Goal: Task Accomplishment & Management: Use online tool/utility

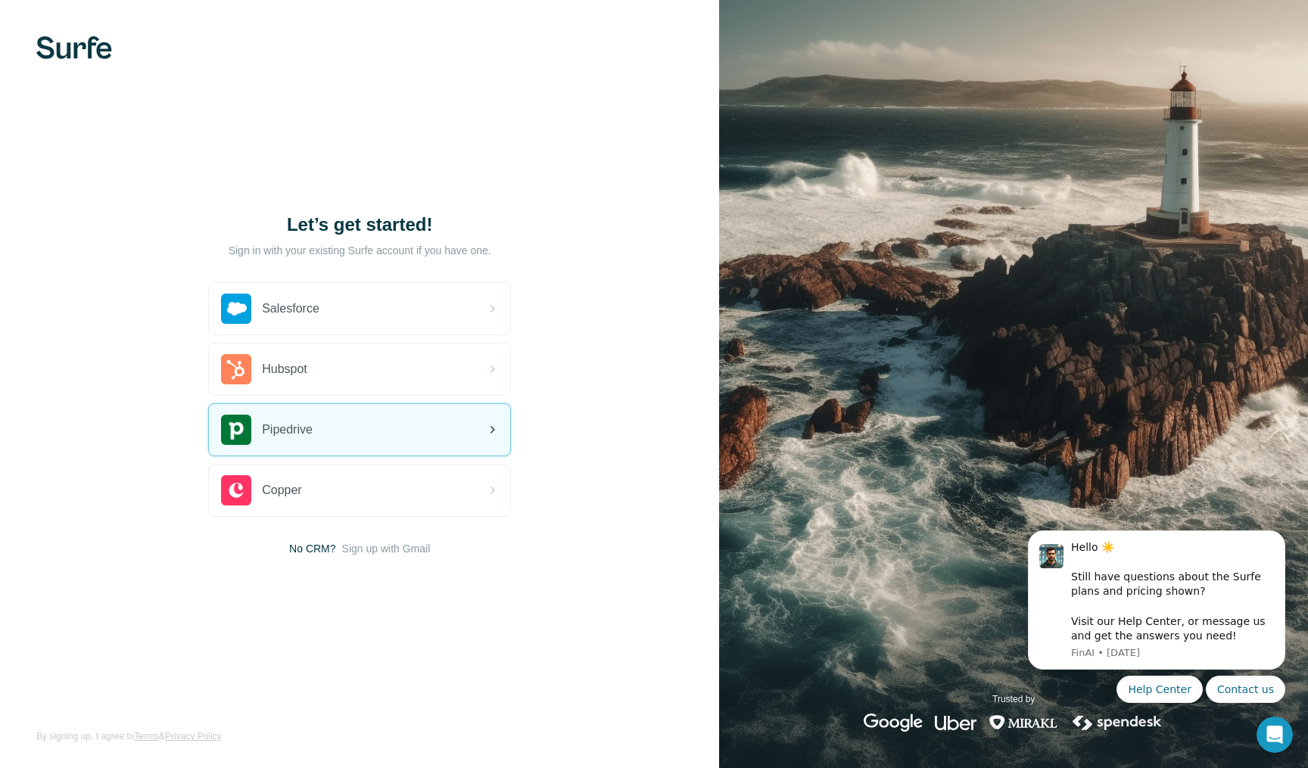
click at [293, 430] on span "Pipedrive" at bounding box center [287, 430] width 51 height 18
